Goal: Find contact information: Find contact information

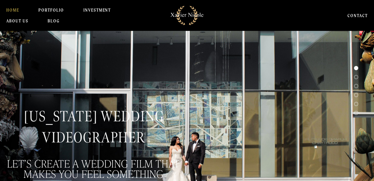
click at [361, 16] on link "CONTACT" at bounding box center [357, 15] width 20 height 11
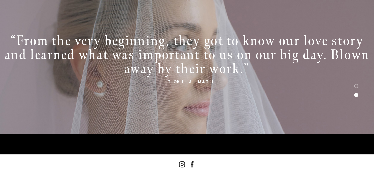
scroll to position [511, 0]
